Goal: Transaction & Acquisition: Purchase product/service

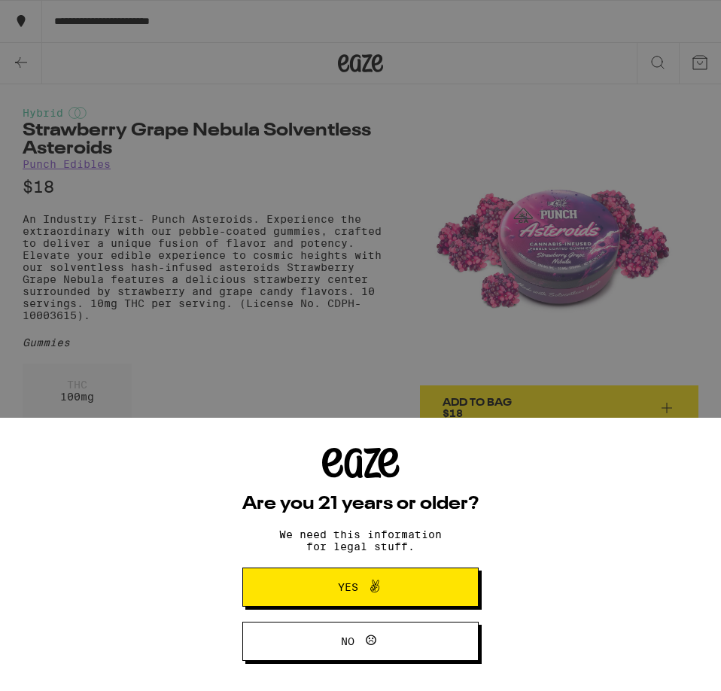
click at [334, 196] on div "Are you 21 years or older? We need this information for legal stuff. Yes No" at bounding box center [360, 345] width 721 height 691
click at [348, 586] on span "Yes" at bounding box center [348, 587] width 20 height 11
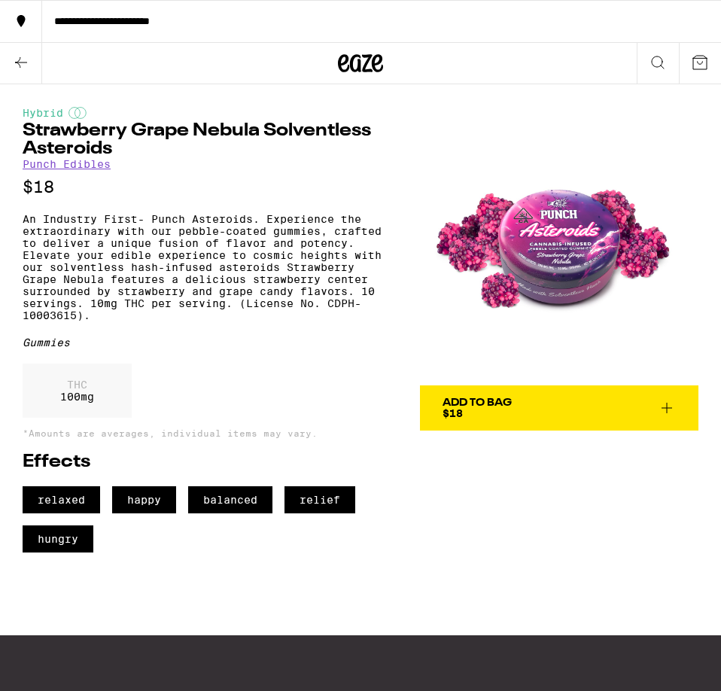
click at [464, 407] on div "Add To Bag" at bounding box center [476, 402] width 69 height 11
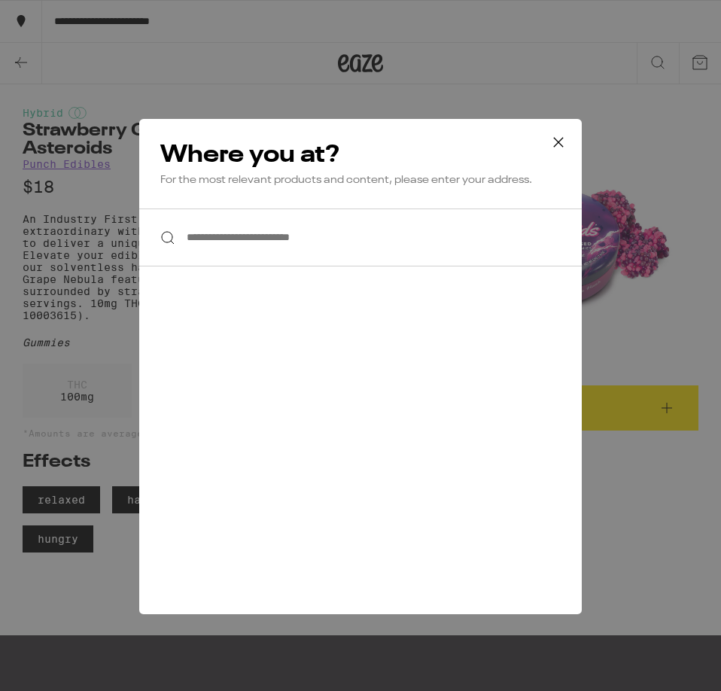
click at [329, 230] on input "**********" at bounding box center [360, 237] width 442 height 58
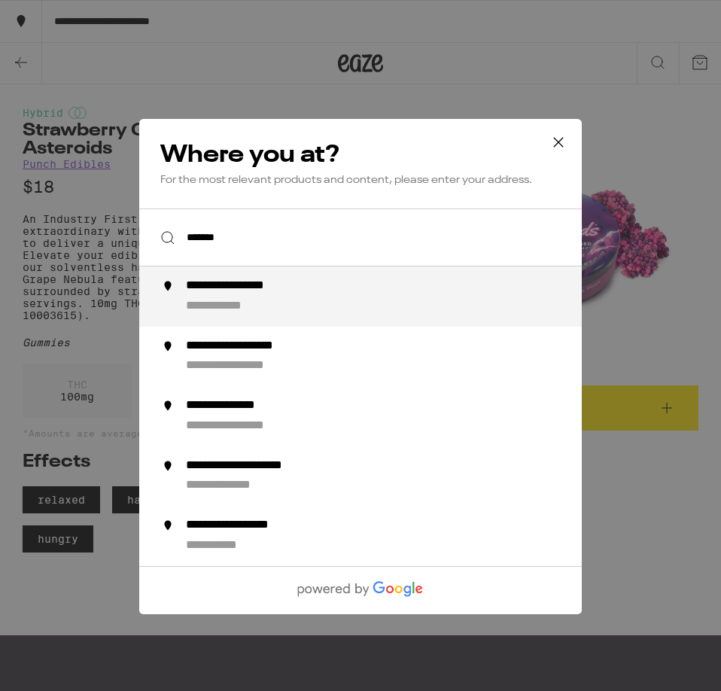
click at [376, 287] on div "**********" at bounding box center [390, 296] width 409 height 36
type input "**********"
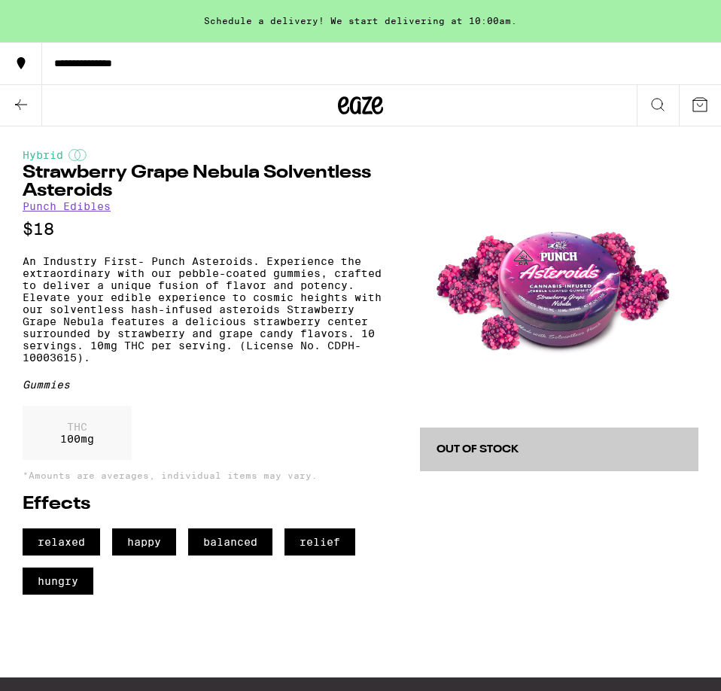
click at [468, 463] on button "Out of Stock" at bounding box center [559, 449] width 278 height 44
click at [700, 111] on icon at bounding box center [700, 105] width 18 height 18
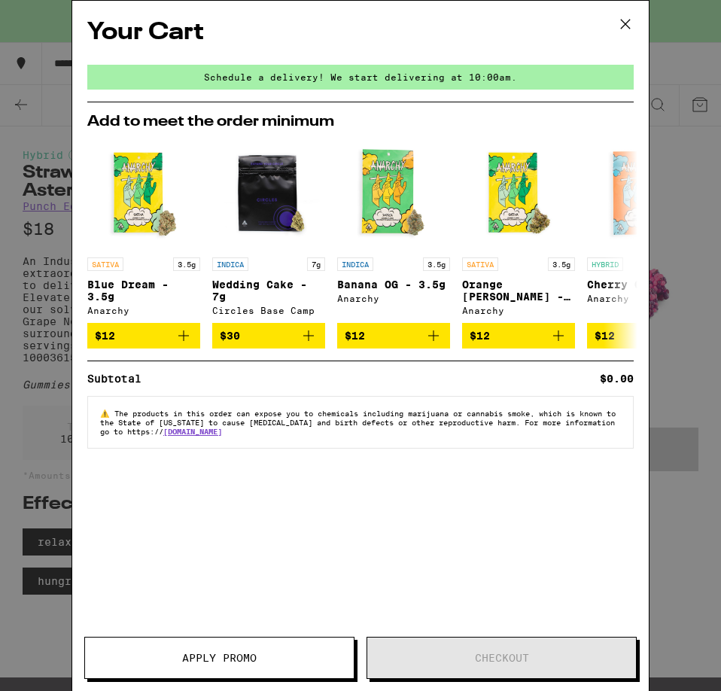
click at [54, 368] on div "Your Cart Schedule a delivery! We start delivering at 10:00am. Add to meet the …" at bounding box center [360, 345] width 721 height 691
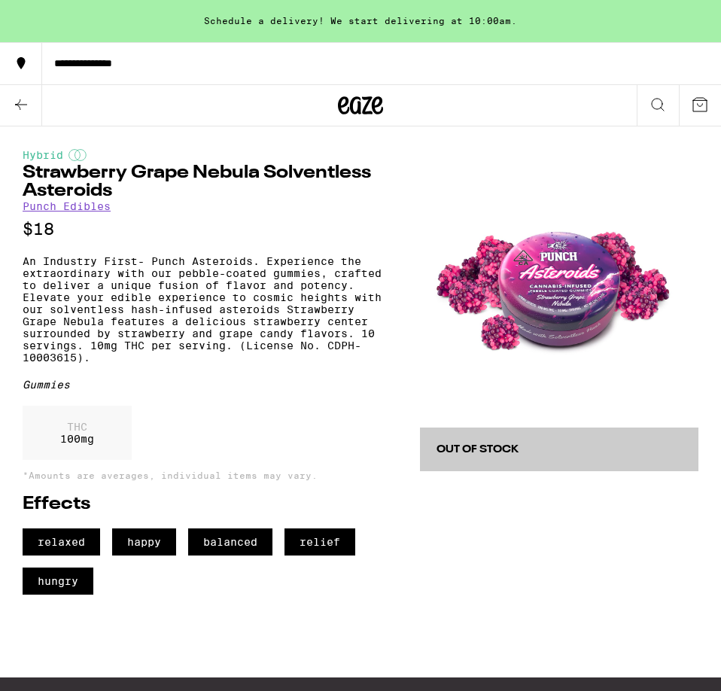
click at [663, 107] on icon at bounding box center [658, 105] width 18 height 18
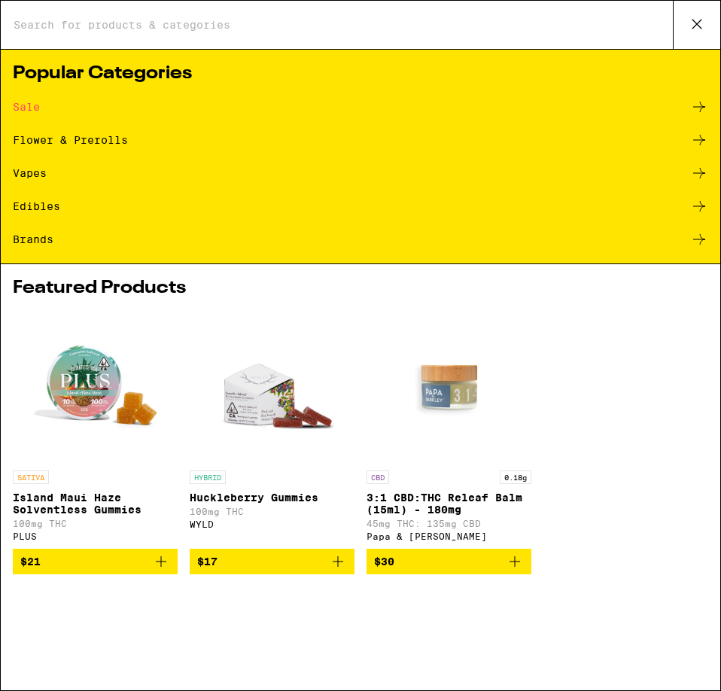
click at [148, 31] on input "Search for Products" at bounding box center [343, 25] width 660 height 14
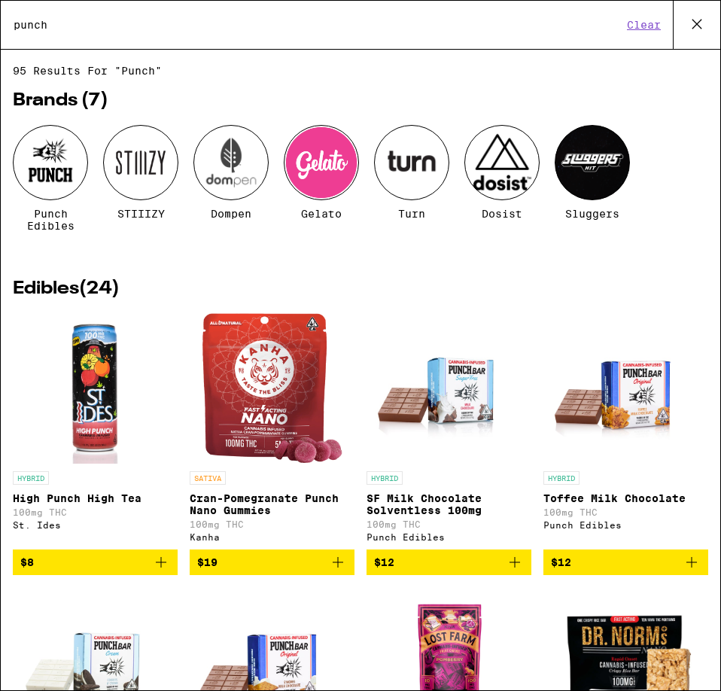
type input "punch"
click at [51, 182] on div at bounding box center [50, 162] width 75 height 75
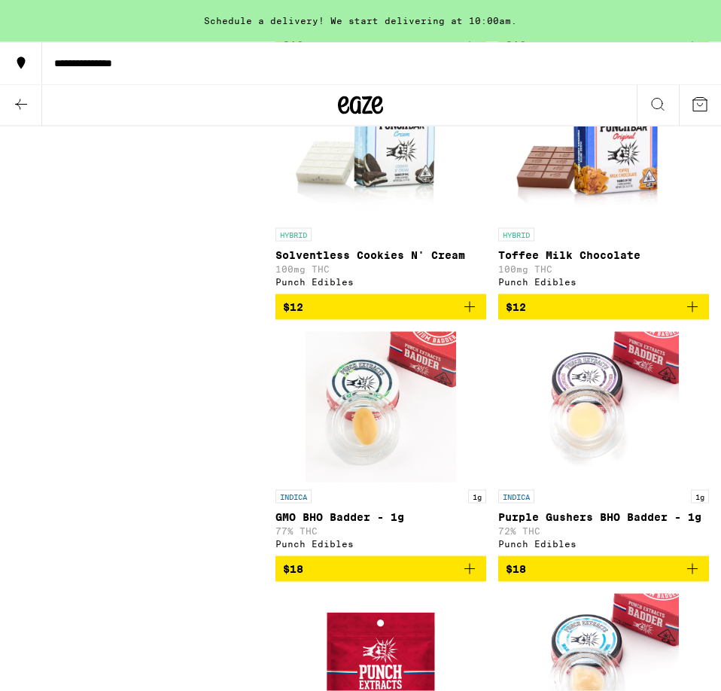
scroll to position [1545, 0]
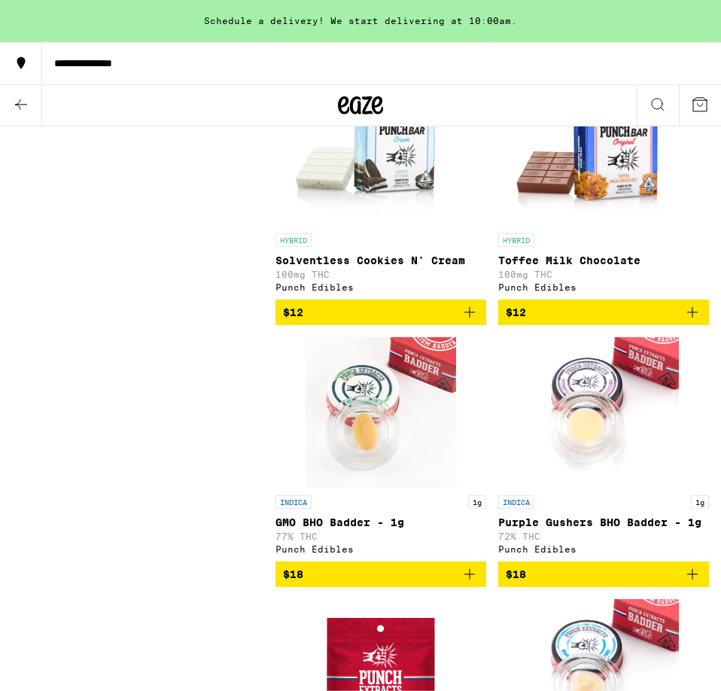
click at [361, 217] on img "Open page for Solventless Cookies N' Cream from Punch Edibles" at bounding box center [380, 150] width 201 height 150
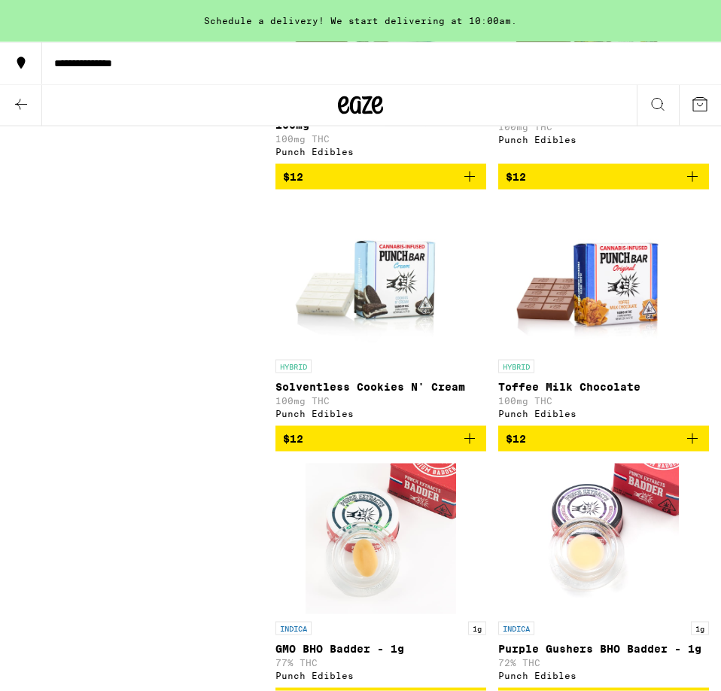
scroll to position [1419, 0]
click at [371, 318] on img "Open page for Solventless Cookies N' Cream from Punch Edibles" at bounding box center [380, 276] width 201 height 150
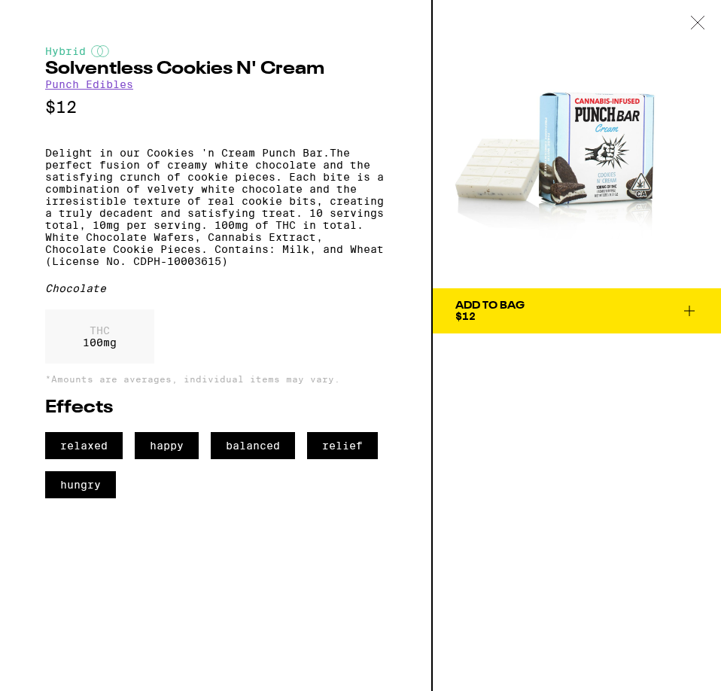
click at [496, 311] on div "Add To Bag" at bounding box center [489, 305] width 69 height 11
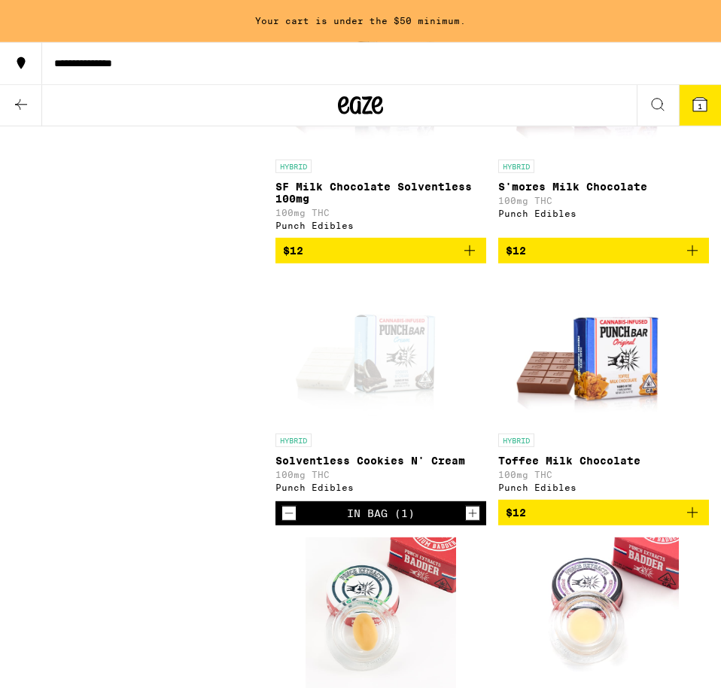
scroll to position [1341, 0]
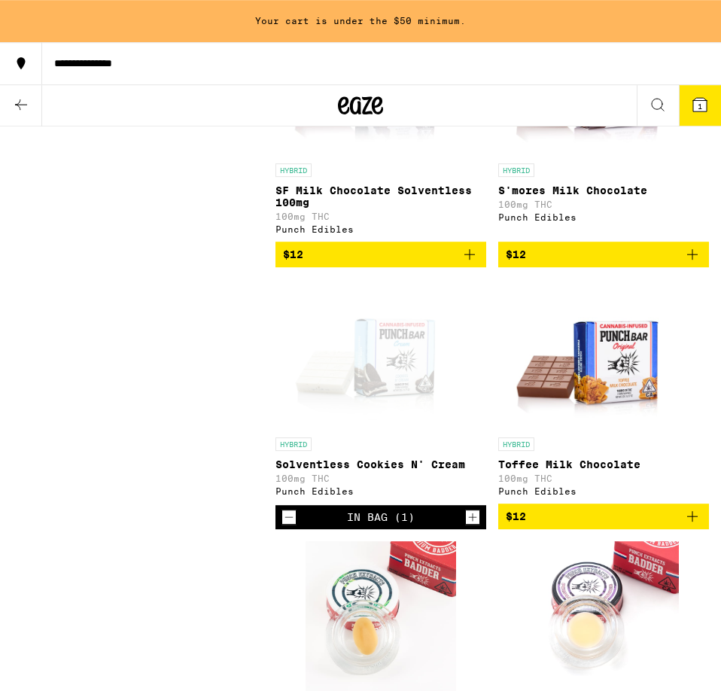
click at [700, 94] on button "1" at bounding box center [700, 105] width 42 height 41
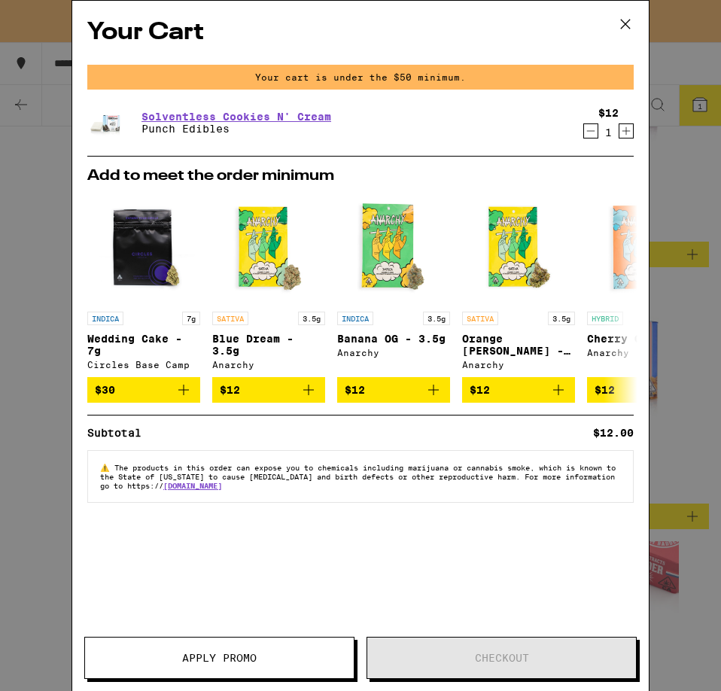
click at [642, 68] on div "Your Cart Your cart is under the $50 minimum. Solventless Cookies N' Cream Punc…" at bounding box center [360, 323] width 576 height 645
